Goal: Find specific page/section: Find specific page/section

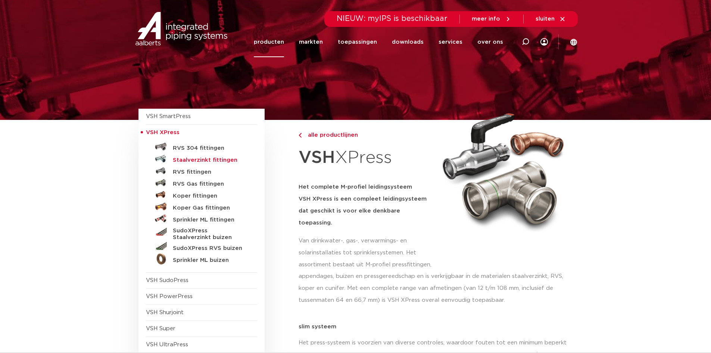
click at [220, 159] on h5 "Staalverzinkt fittingen" at bounding box center [210, 160] width 74 height 7
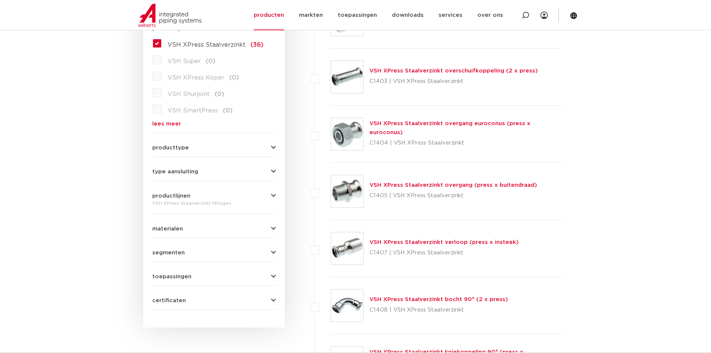
scroll to position [224, 0]
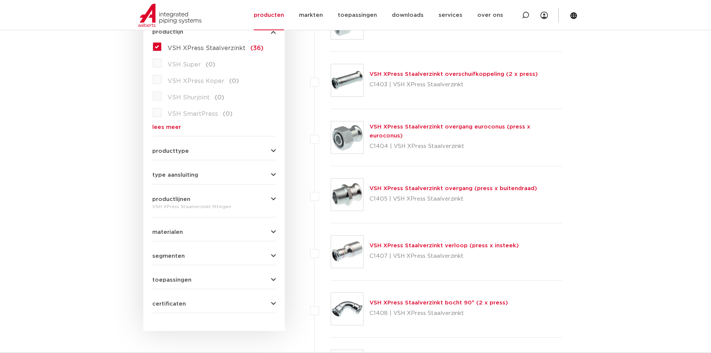
click at [425, 189] on link "VSH XPress Staalverzinkt overgang (press x buitendraad)" at bounding box center [454, 189] width 168 height 6
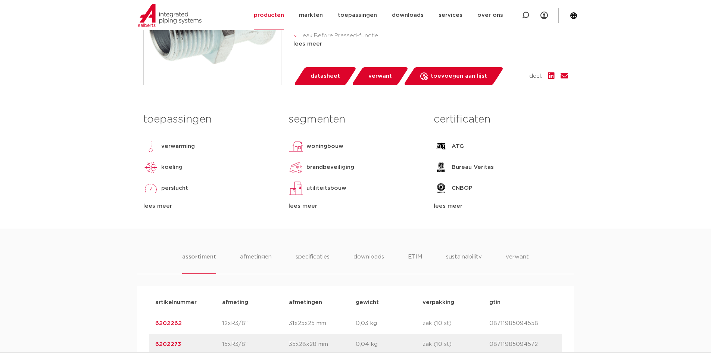
scroll to position [373, 0]
